Goal: Task Accomplishment & Management: Manage account settings

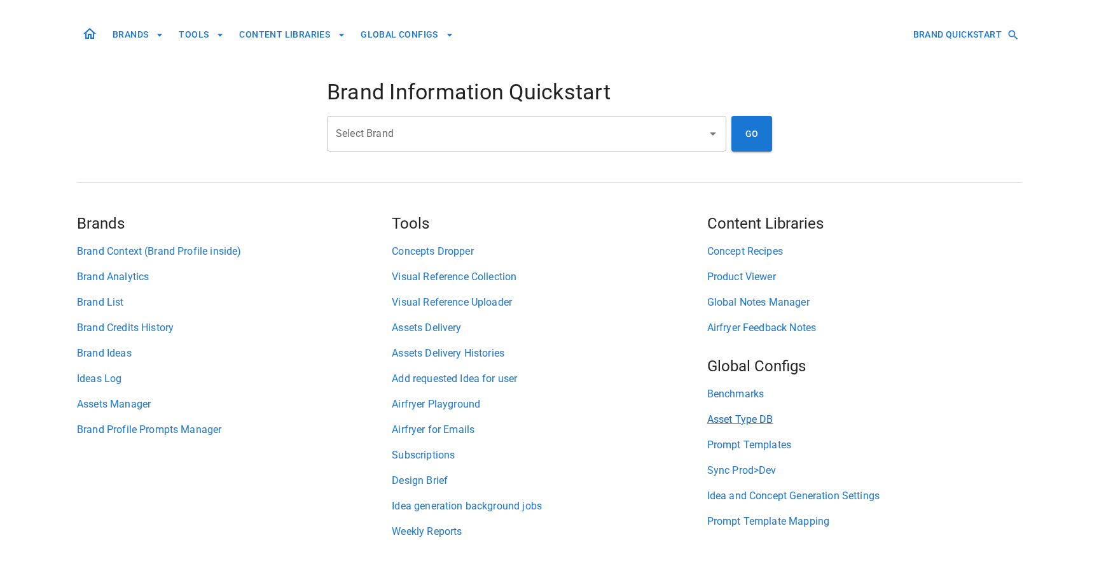
click at [721, 421] on link "Asset Type DB" at bounding box center [864, 419] width 315 height 15
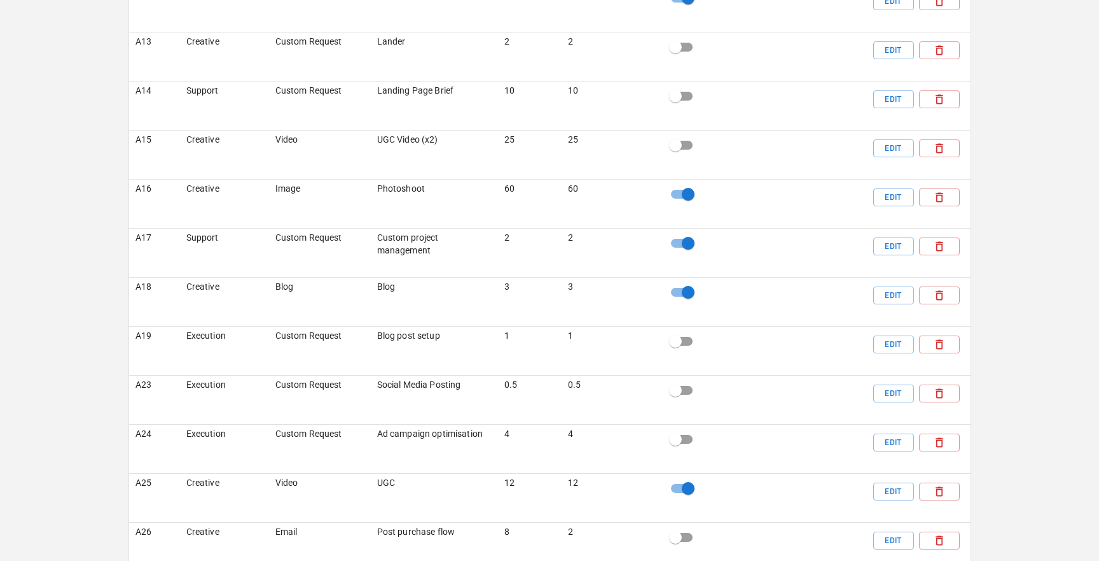
scroll to position [1767, 0]
click at [884, 60] on button "Edit" at bounding box center [894, 52] width 41 height 18
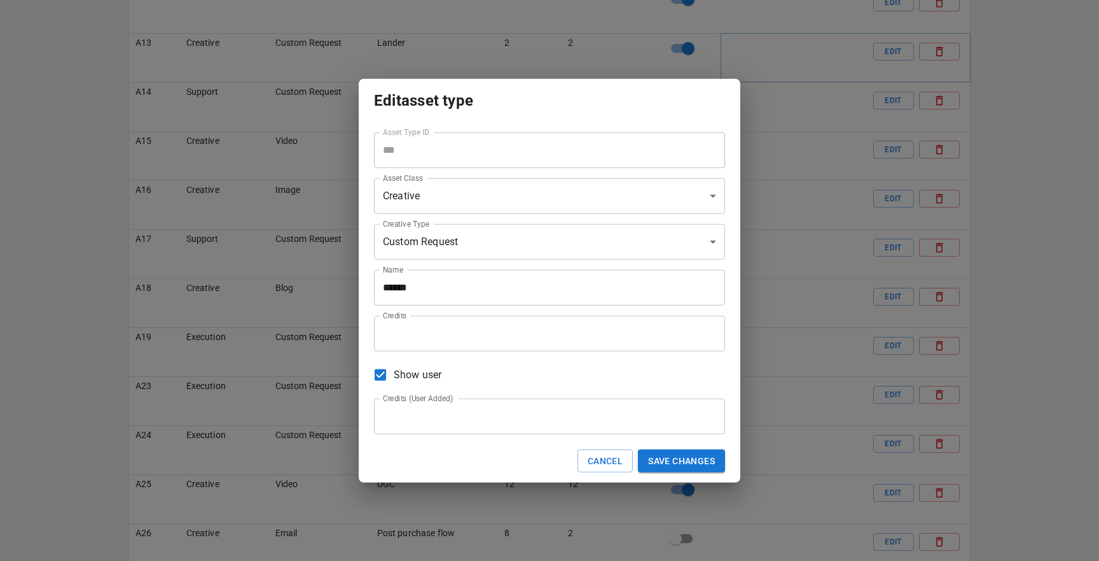
click at [543, 291] on input "******" at bounding box center [549, 287] width 351 height 36
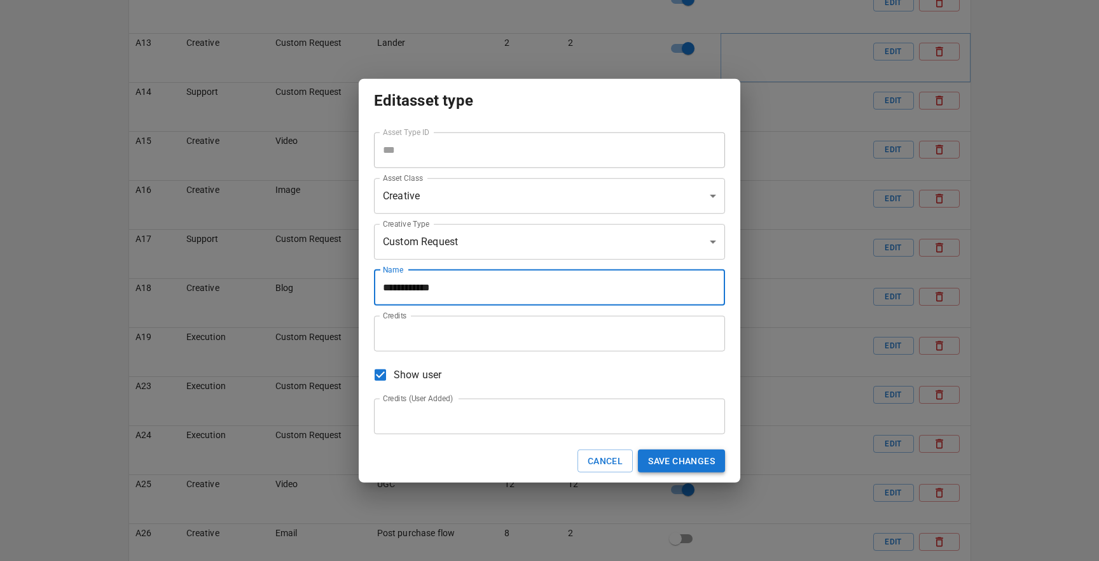
type input "**********"
click at [674, 456] on button "Save changes" at bounding box center [681, 461] width 87 height 24
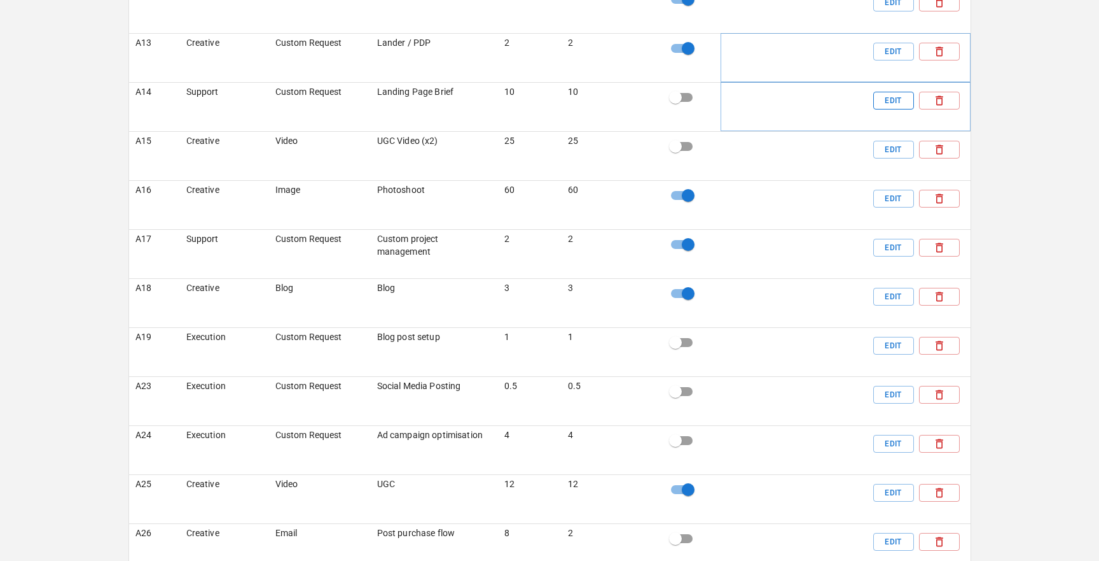
click at [888, 109] on button "Edit" at bounding box center [894, 101] width 41 height 18
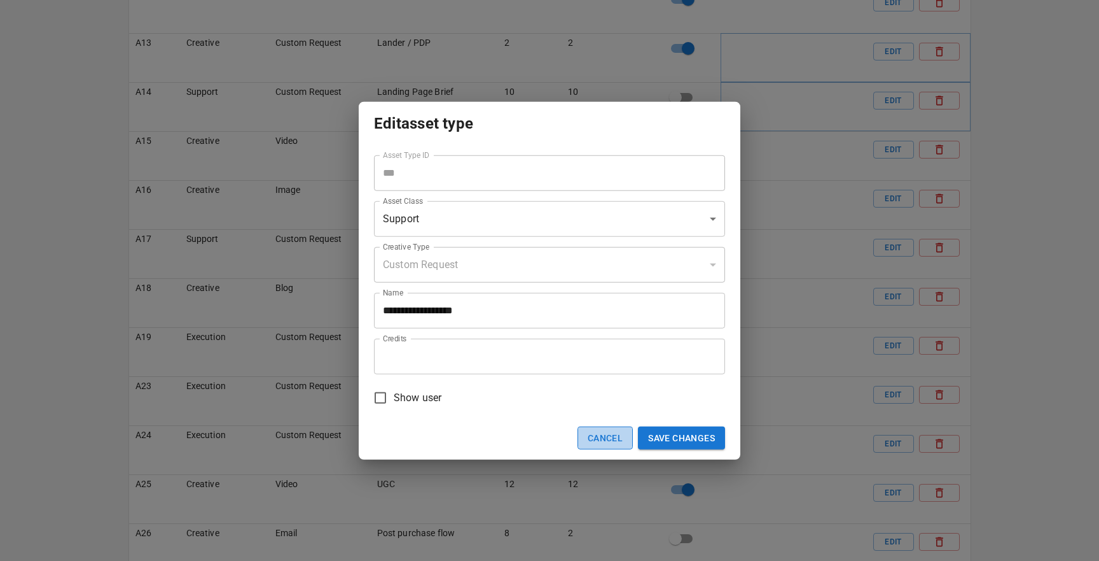
click at [600, 442] on button "Cancel" at bounding box center [605, 438] width 55 height 24
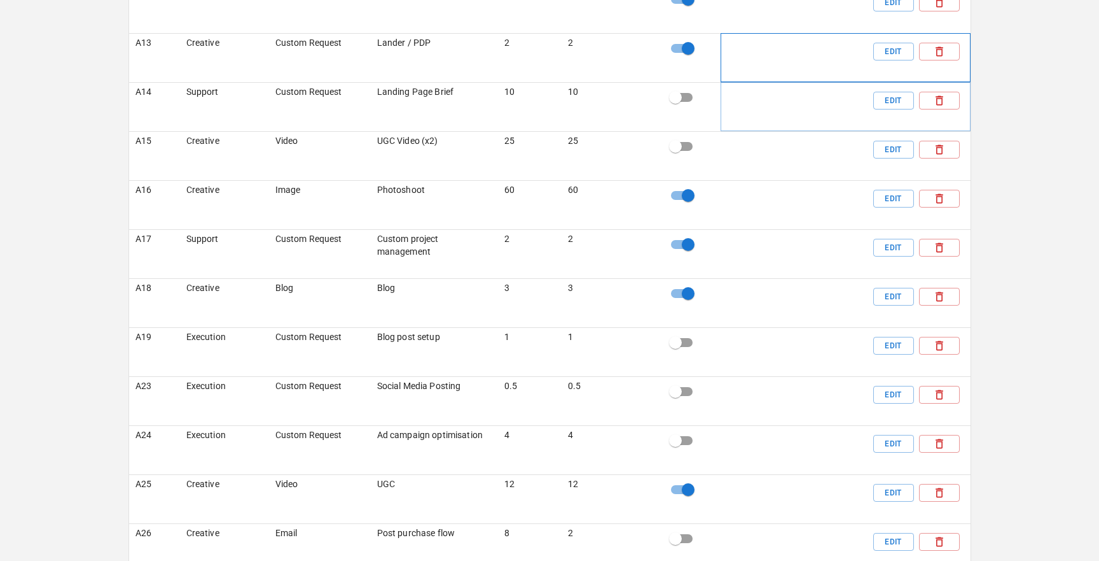
click at [872, 76] on div "SHOW DETAILS Edit" at bounding box center [845, 59] width 237 height 33
click at [886, 60] on button "Edit" at bounding box center [894, 52] width 41 height 18
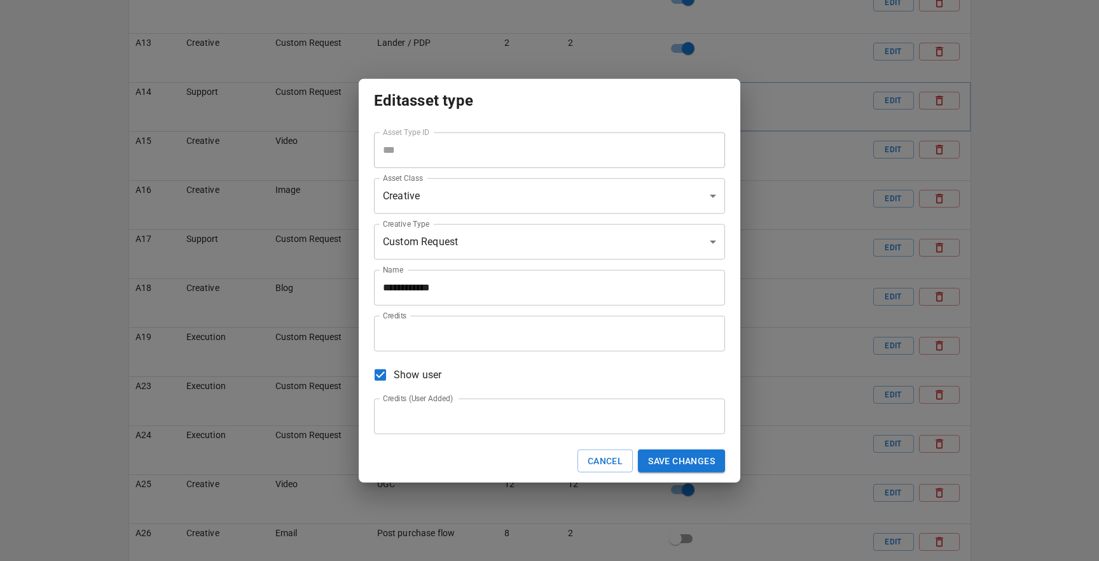
click at [605, 333] on input "*" at bounding box center [549, 333] width 351 height 36
type input "**"
click at [568, 414] on input "*" at bounding box center [549, 416] width 351 height 36
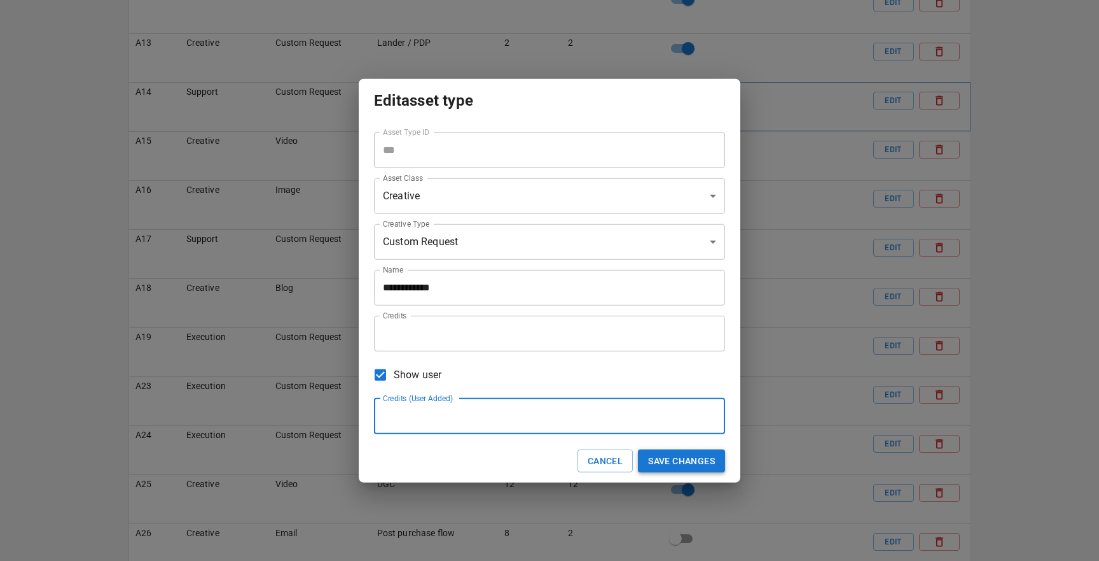
type input "*"
click at [688, 459] on button "Save changes" at bounding box center [681, 461] width 87 height 24
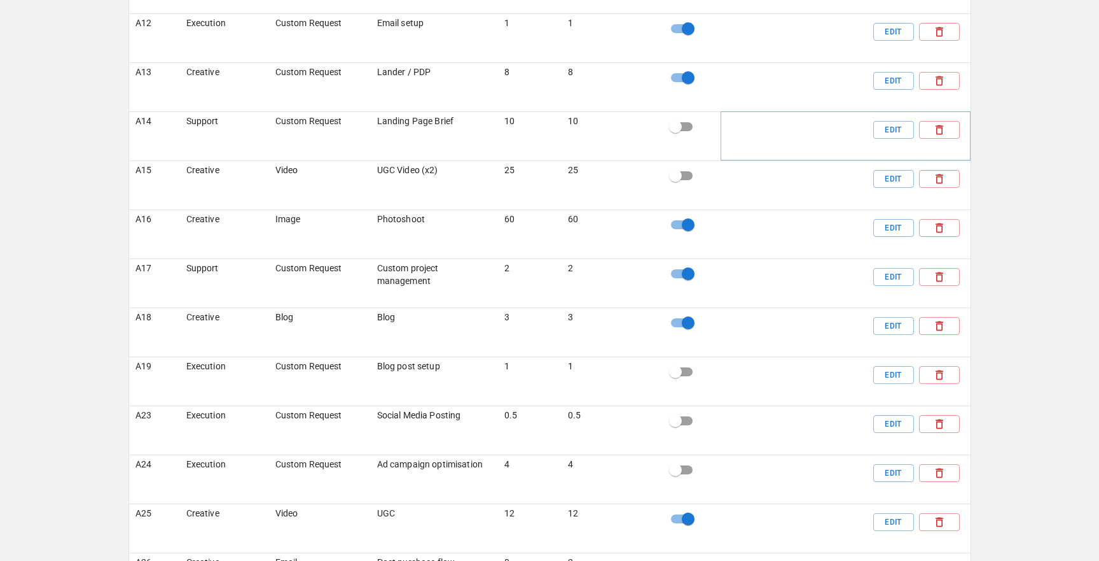
scroll to position [1737, 0]
click at [888, 336] on button "Edit" at bounding box center [894, 327] width 41 height 18
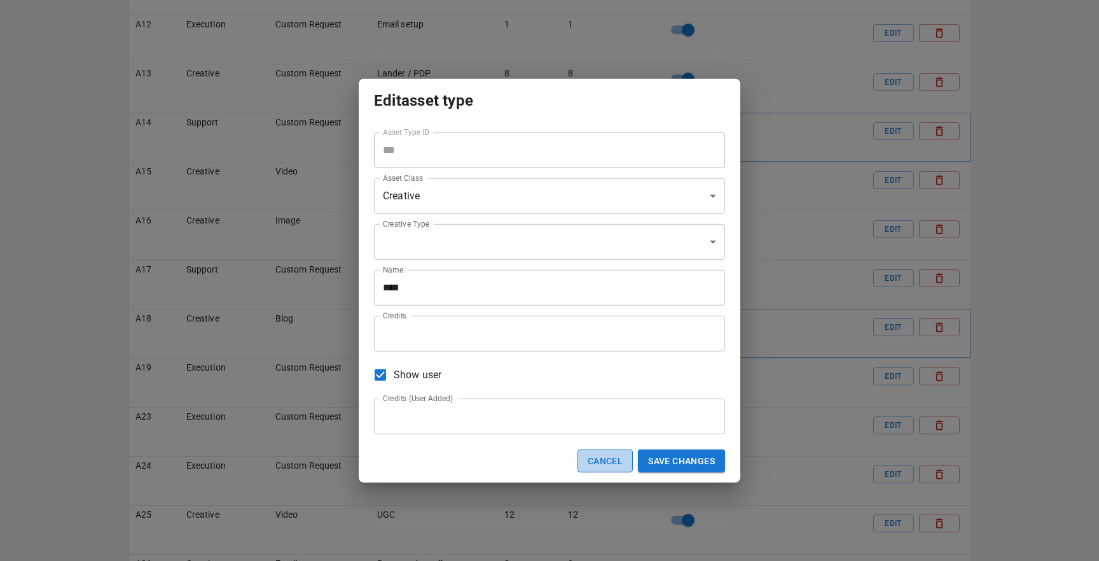
click at [592, 457] on button "Cancel" at bounding box center [605, 461] width 55 height 24
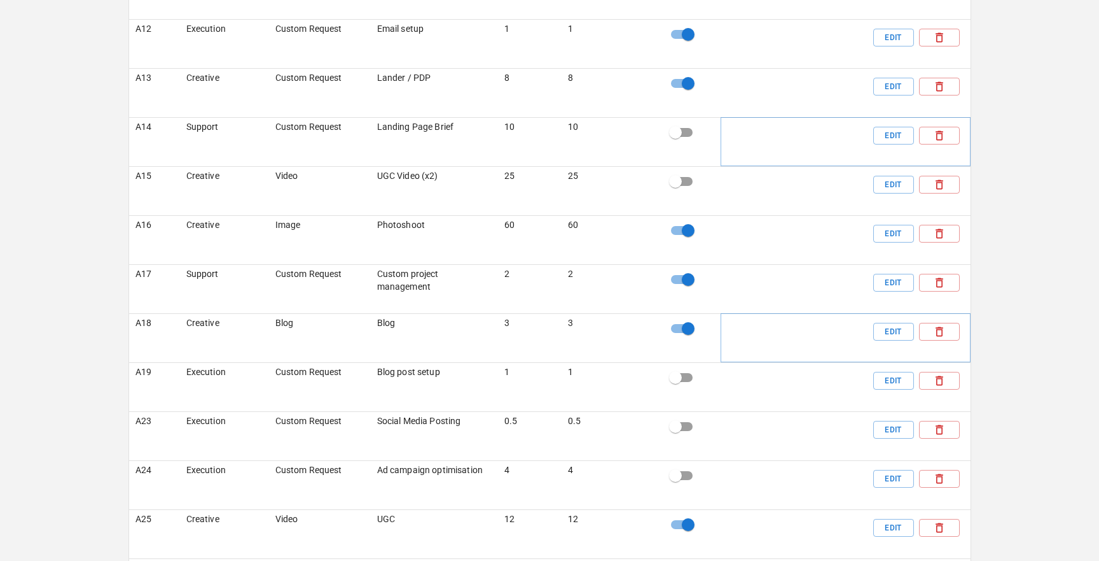
scroll to position [1731, 0]
click at [891, 97] on button "Edit" at bounding box center [894, 88] width 41 height 18
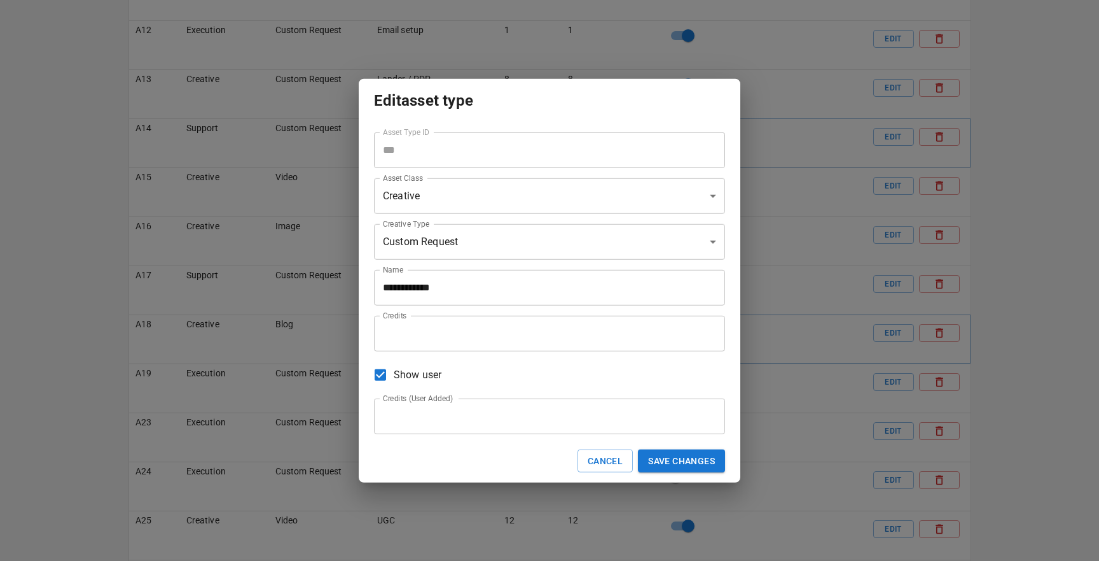
click at [536, 345] on input "*" at bounding box center [549, 333] width 351 height 36
type input "**"
click at [451, 423] on input "*" at bounding box center [549, 416] width 351 height 36
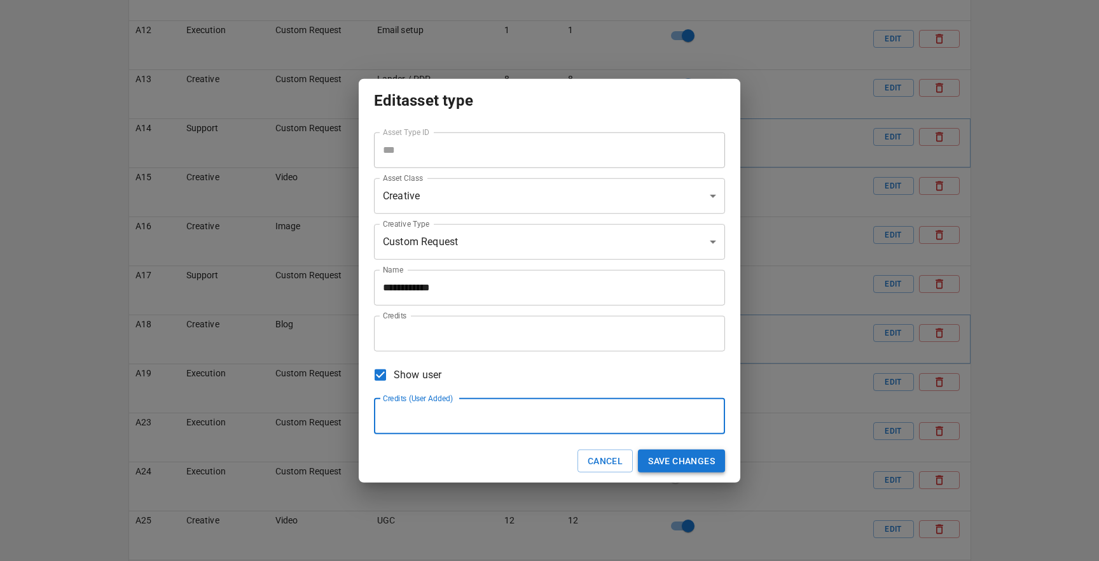
type input "**"
click at [664, 460] on button "Save changes" at bounding box center [681, 461] width 87 height 24
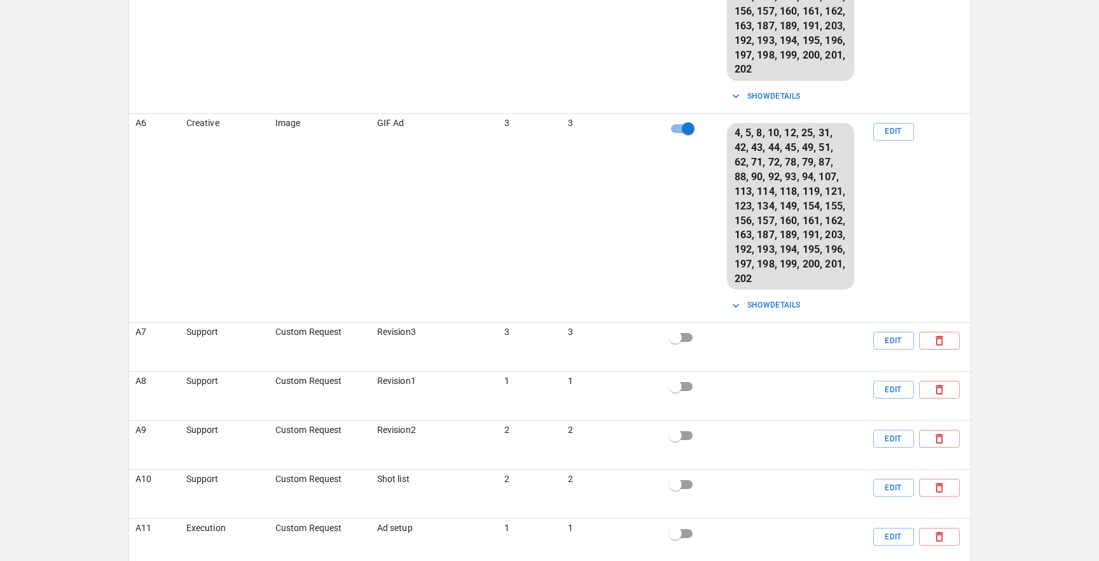
scroll to position [1085, 0]
